Goal: Find specific page/section: Find specific page/section

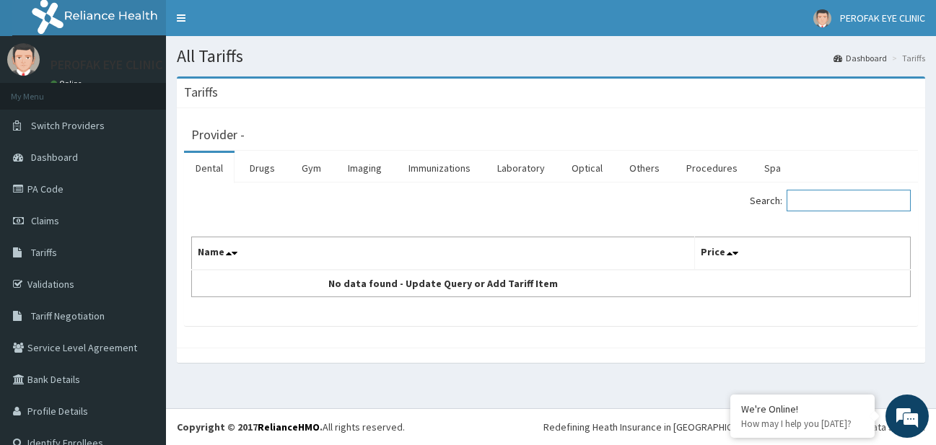
click at [816, 203] on input "Search:" at bounding box center [849, 201] width 124 height 22
type input "arc"
click at [597, 175] on link "Optical" at bounding box center [587, 168] width 54 height 30
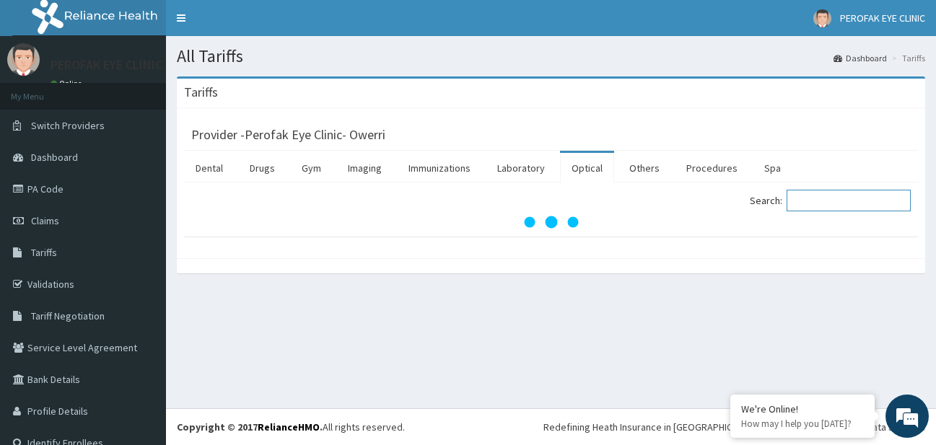
click at [840, 205] on input "Search:" at bounding box center [849, 201] width 124 height 22
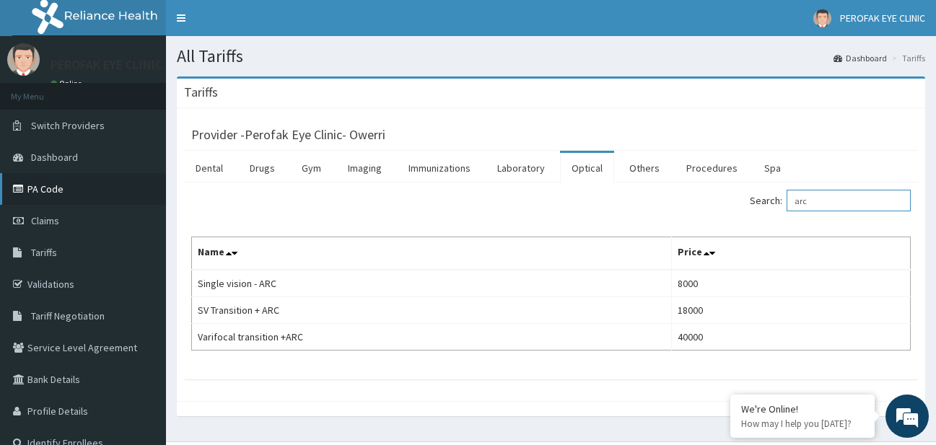
type input "arc"
click at [128, 189] on link "PA Code" at bounding box center [83, 189] width 166 height 32
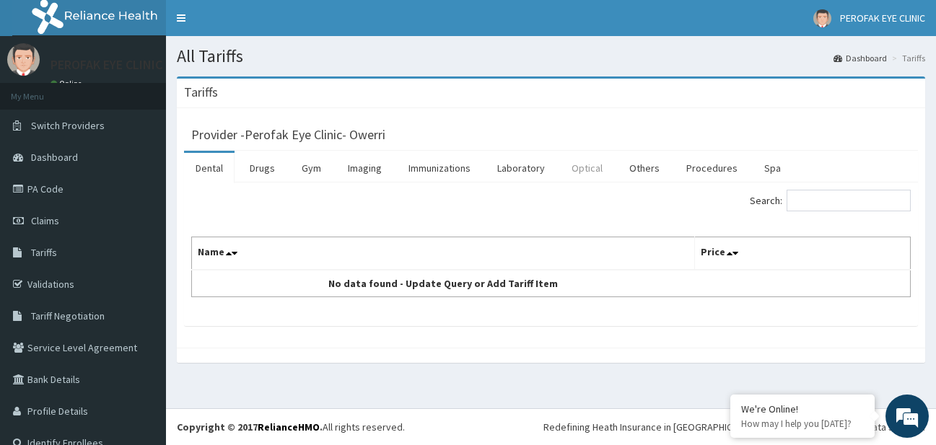
click at [586, 177] on link "Optical" at bounding box center [587, 168] width 54 height 30
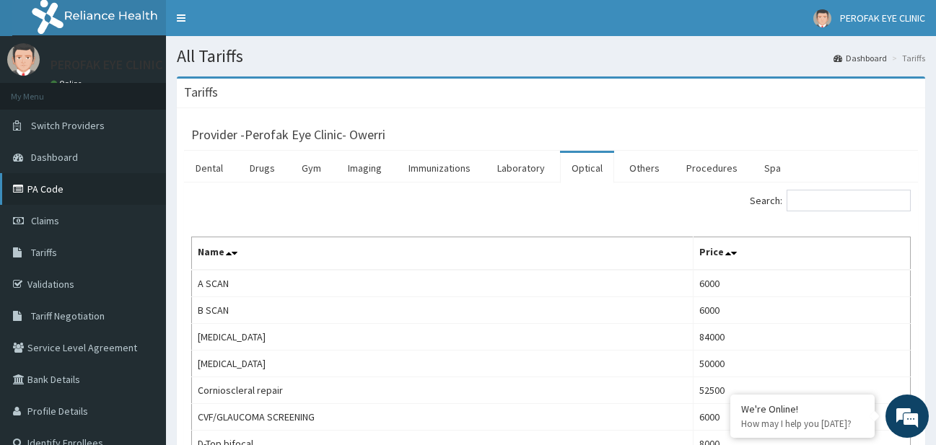
click at [92, 183] on link "PA Code" at bounding box center [83, 189] width 166 height 32
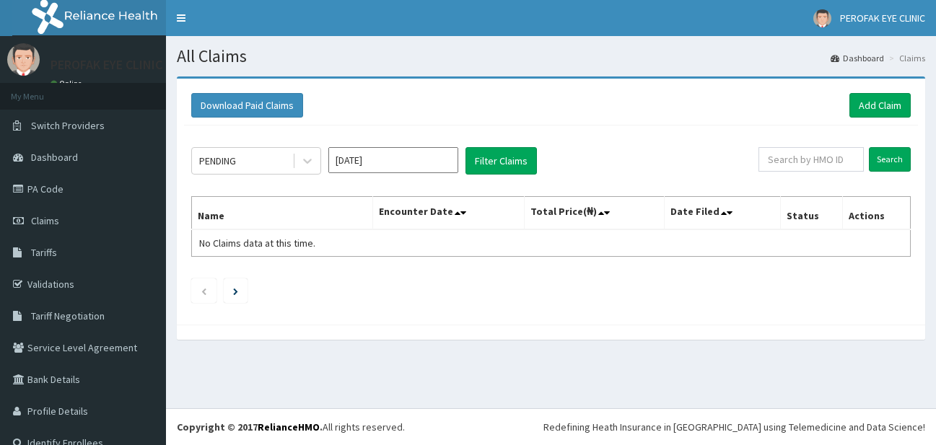
click at [303, 165] on icon at bounding box center [307, 161] width 14 height 14
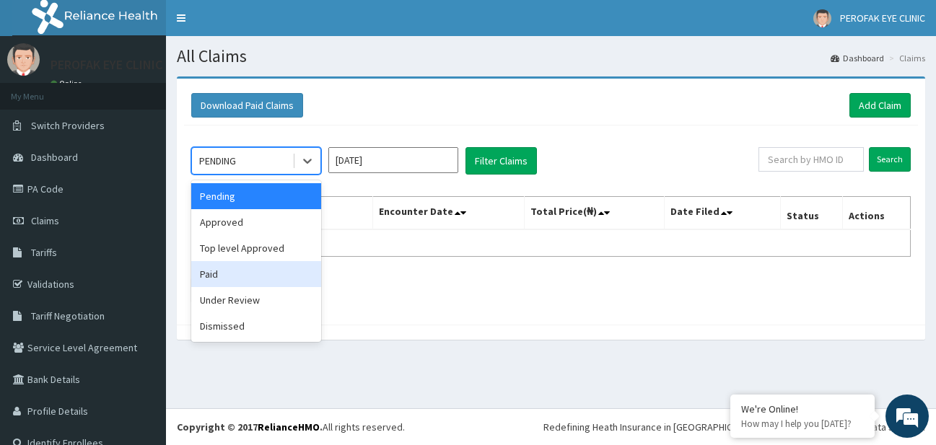
click at [268, 265] on div "Paid" at bounding box center [256, 274] width 130 height 26
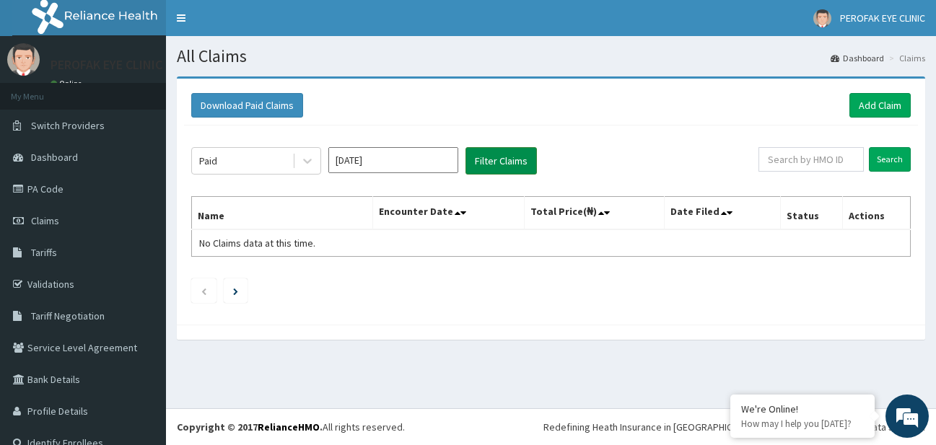
click at [506, 149] on button "Filter Claims" at bounding box center [501, 160] width 71 height 27
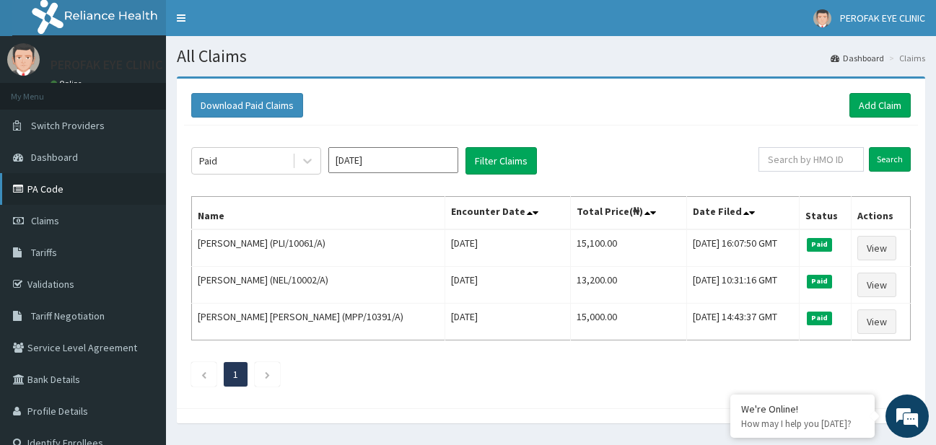
click at [127, 183] on link "PA Code" at bounding box center [83, 189] width 166 height 32
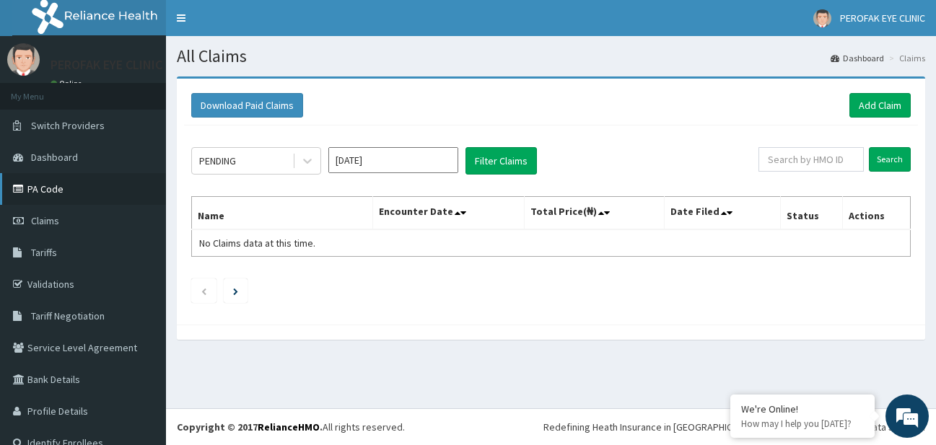
click at [57, 191] on link "PA Code" at bounding box center [83, 189] width 166 height 32
click at [64, 194] on link "PA Code" at bounding box center [83, 189] width 166 height 32
click at [61, 217] on link "Claims" at bounding box center [83, 221] width 166 height 32
click at [74, 197] on link "PA Code" at bounding box center [83, 189] width 166 height 32
click at [81, 192] on link "PA Code" at bounding box center [83, 189] width 166 height 32
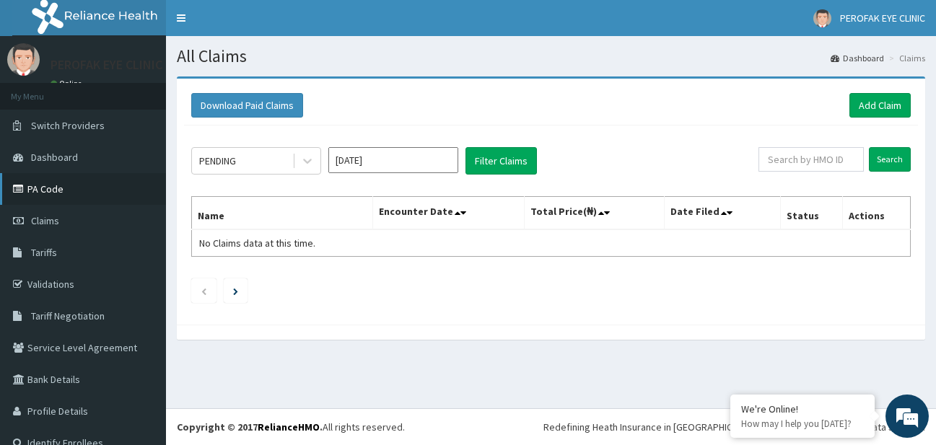
click at [83, 199] on link "PA Code" at bounding box center [83, 189] width 166 height 32
click at [94, 187] on link "PA Code" at bounding box center [83, 189] width 166 height 32
click at [90, 180] on link "PA Code" at bounding box center [83, 189] width 166 height 32
click at [24, 188] on icon at bounding box center [20, 189] width 14 height 10
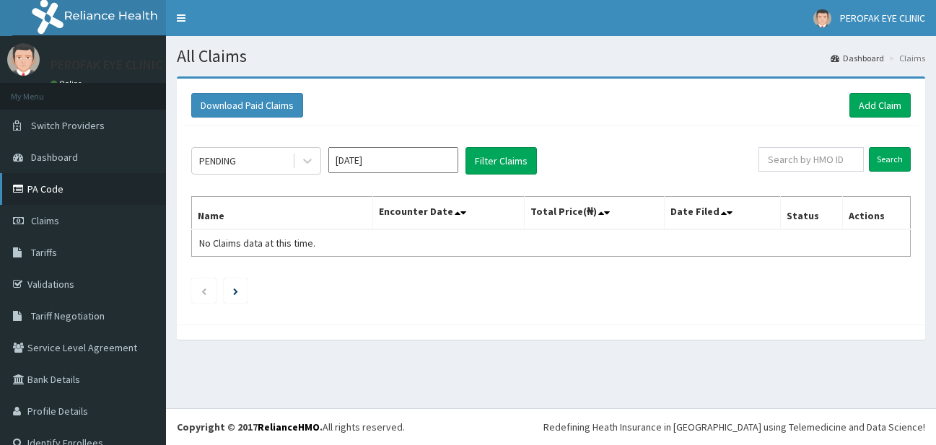
click at [129, 199] on link "PA Code" at bounding box center [83, 189] width 166 height 32
click at [105, 191] on link "PA Code" at bounding box center [83, 189] width 166 height 32
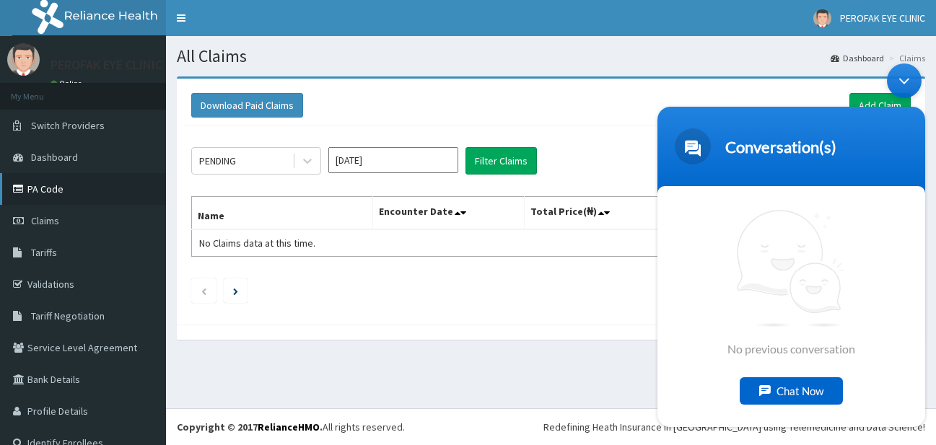
click at [97, 191] on link "PA Code" at bounding box center [83, 189] width 166 height 32
